Goal: Navigation & Orientation: Find specific page/section

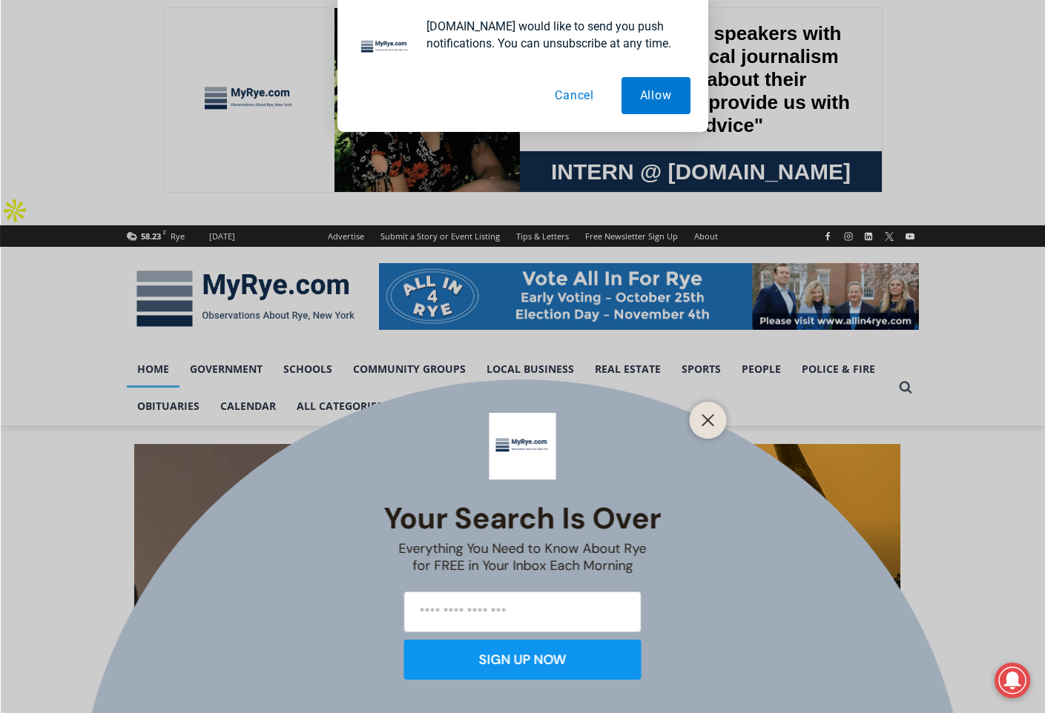
click at [562, 91] on button "Cancel" at bounding box center [574, 95] width 76 height 37
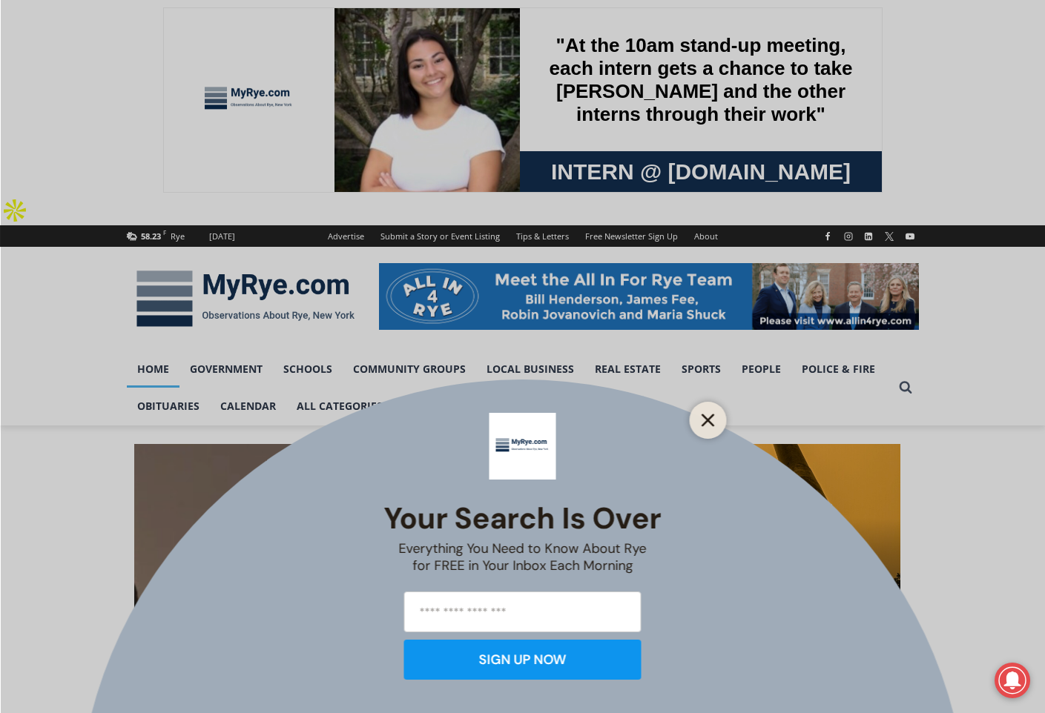
click at [699, 416] on button "Close" at bounding box center [708, 420] width 21 height 21
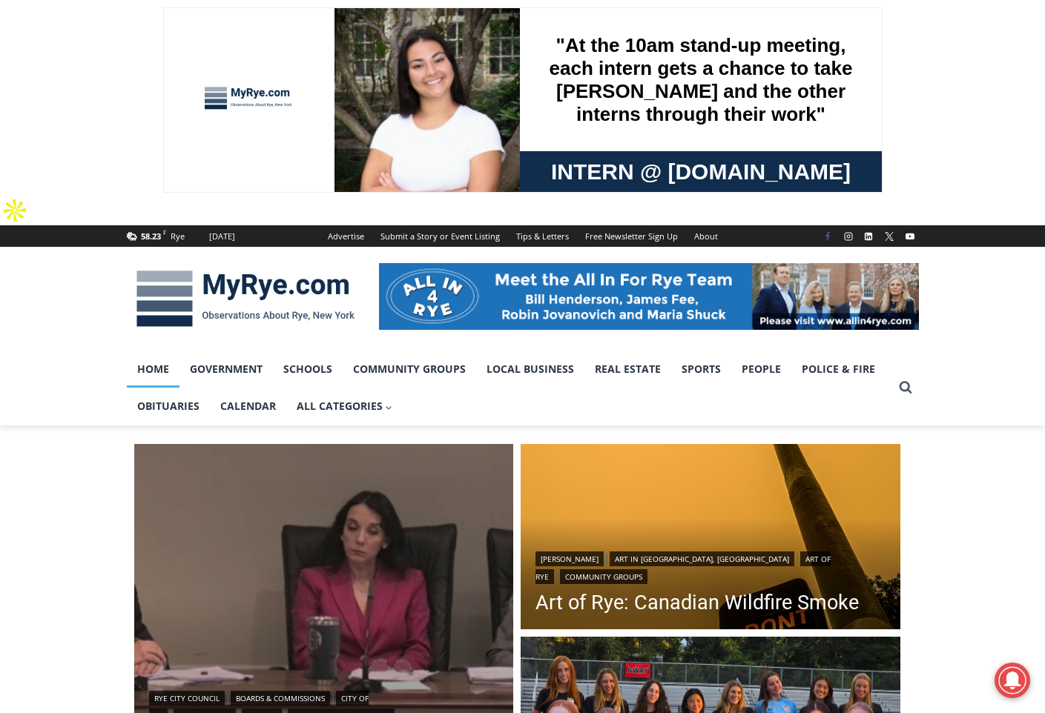
click at [831, 232] on icon "Facebook" at bounding box center [827, 236] width 9 height 9
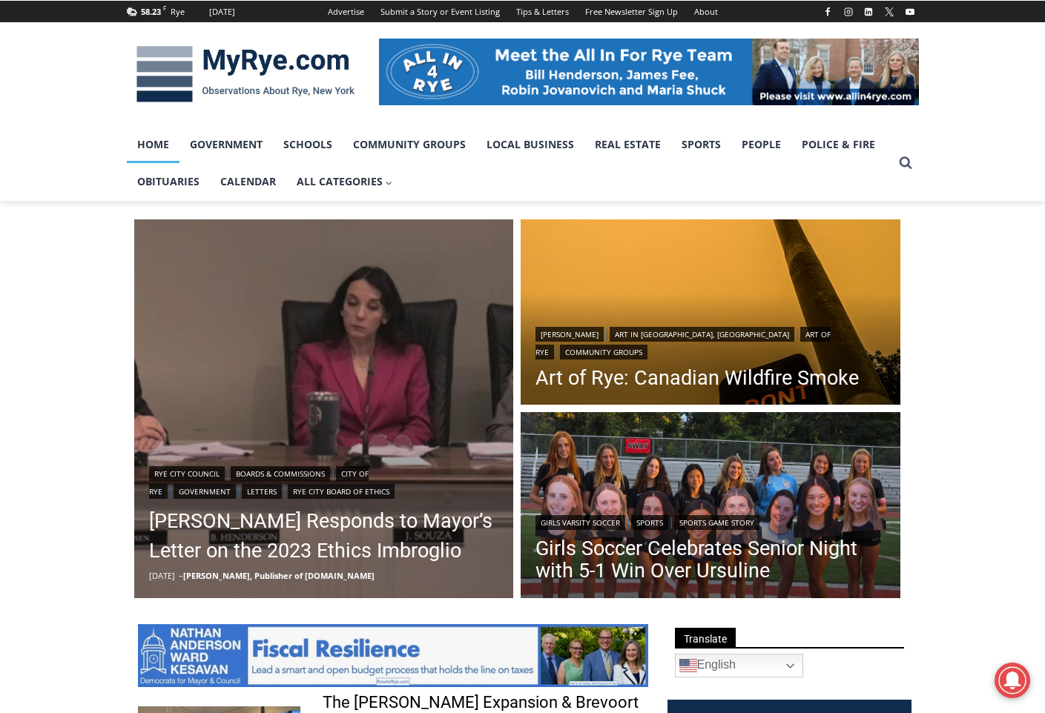
scroll to position [76, 0]
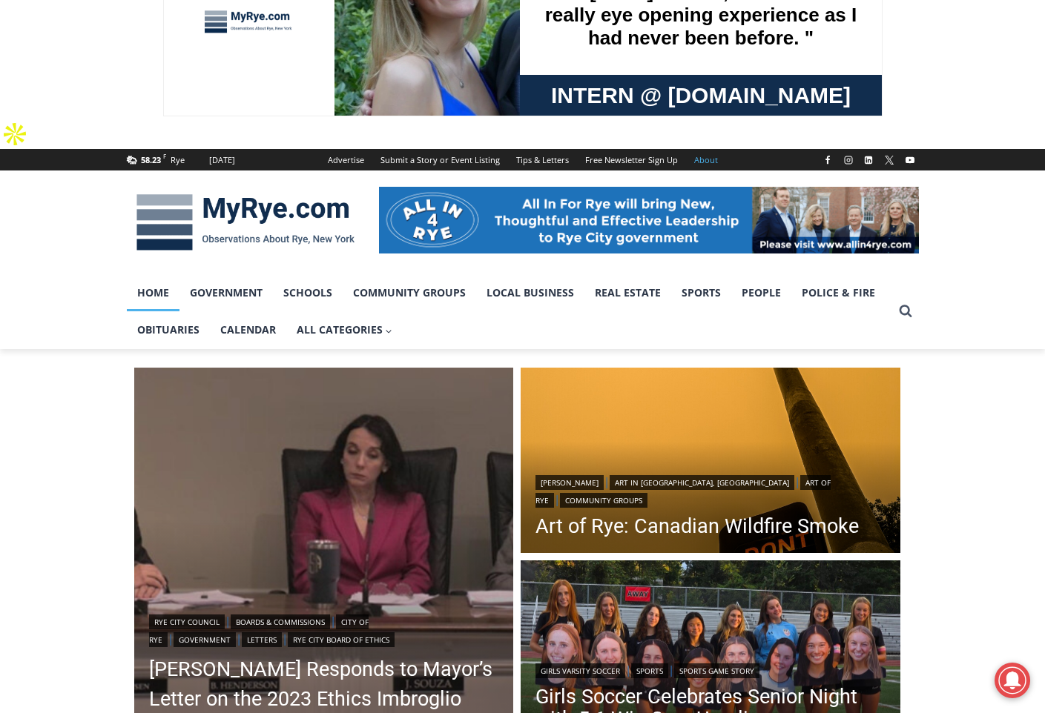
click at [710, 149] on link "About" at bounding box center [706, 160] width 40 height 22
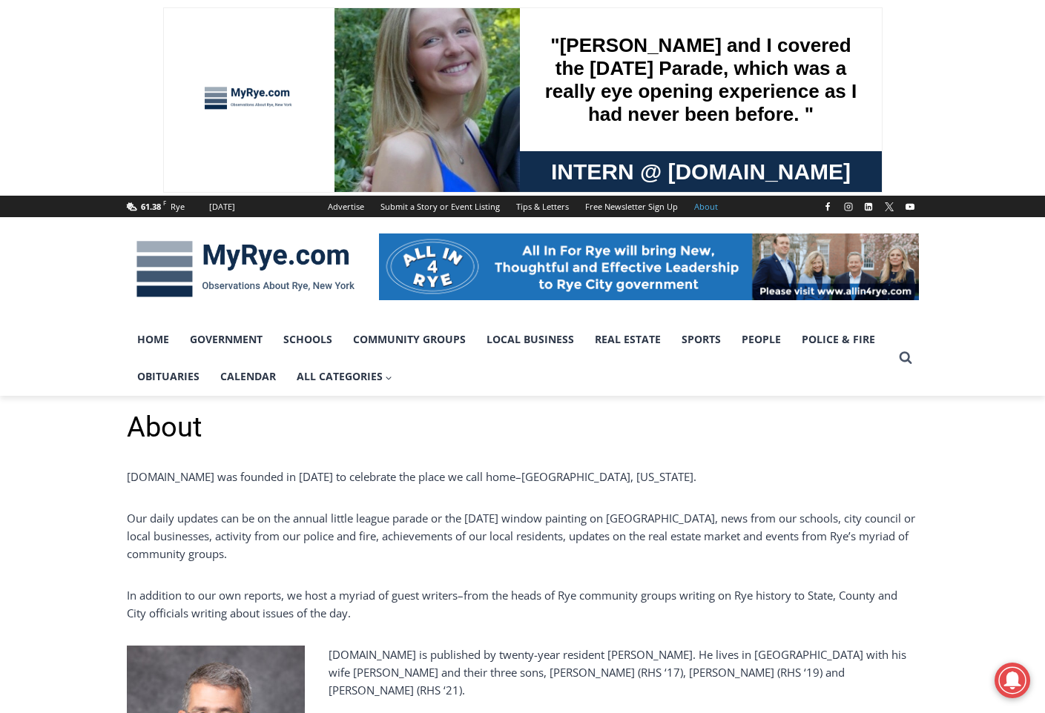
click at [569, 521] on p "Our daily updates can be on the annual little league parade or the Halloween wi…" at bounding box center [523, 535] width 792 height 53
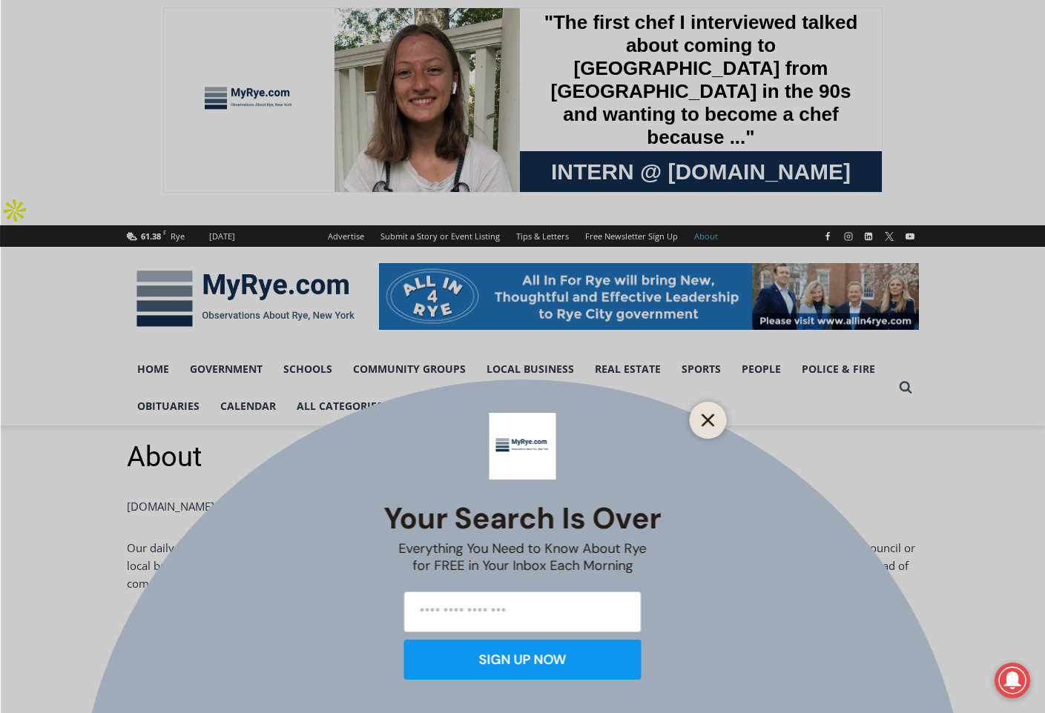
click at [713, 414] on icon "Close" at bounding box center [707, 420] width 13 height 13
